Goal: Find specific page/section: Find specific page/section

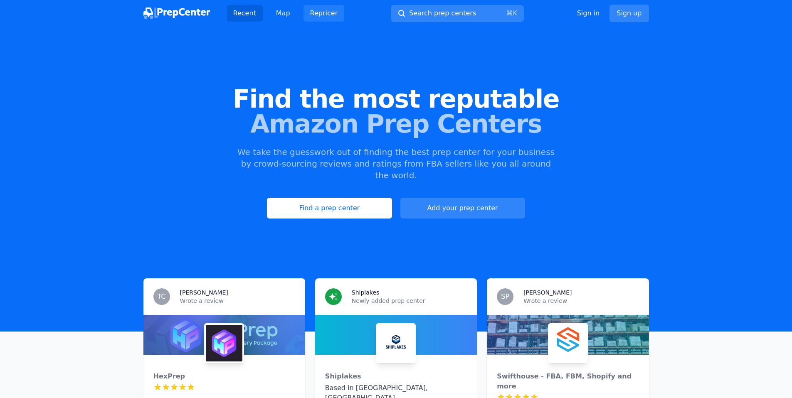
click at [321, 17] on link "Repricer" at bounding box center [324, 13] width 41 height 17
click at [282, 17] on link "Map" at bounding box center [282, 13] width 27 height 17
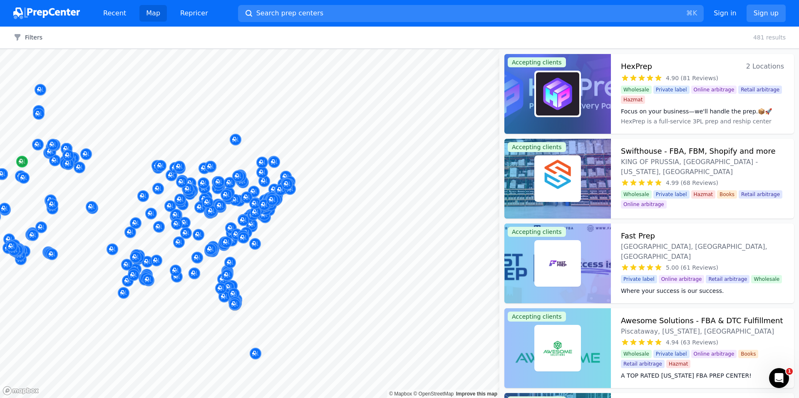
click at [25, 49] on div at bounding box center [249, 49] width 499 height 0
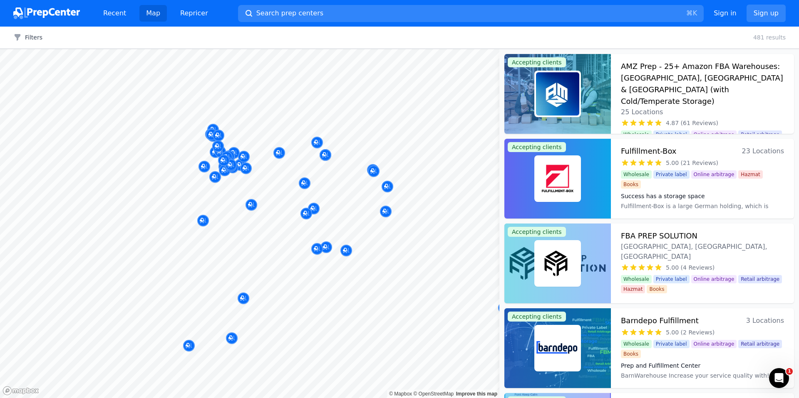
click at [294, 158] on div at bounding box center [259, 155] width 160 height 7
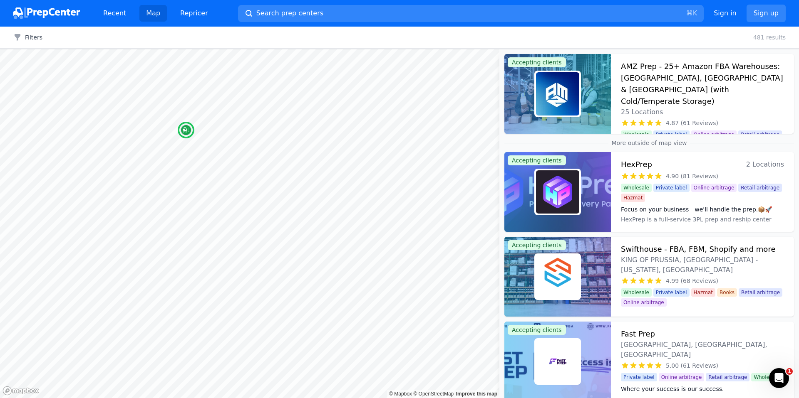
click at [663, 72] on h3 "AMZ Prep - 25+ Amazon FBA Warehouses: [GEOGRAPHIC_DATA], [GEOGRAPHIC_DATA] & [G…" at bounding box center [702, 84] width 163 height 47
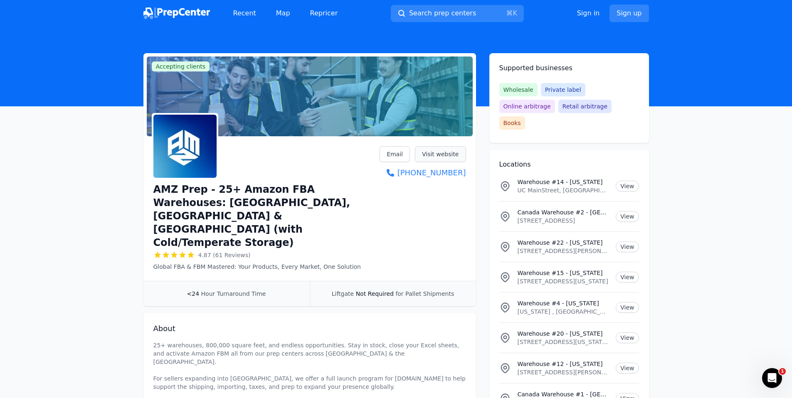
click at [439, 155] on link "Visit website" at bounding box center [440, 154] width 51 height 16
